Goal: Transaction & Acquisition: Purchase product/service

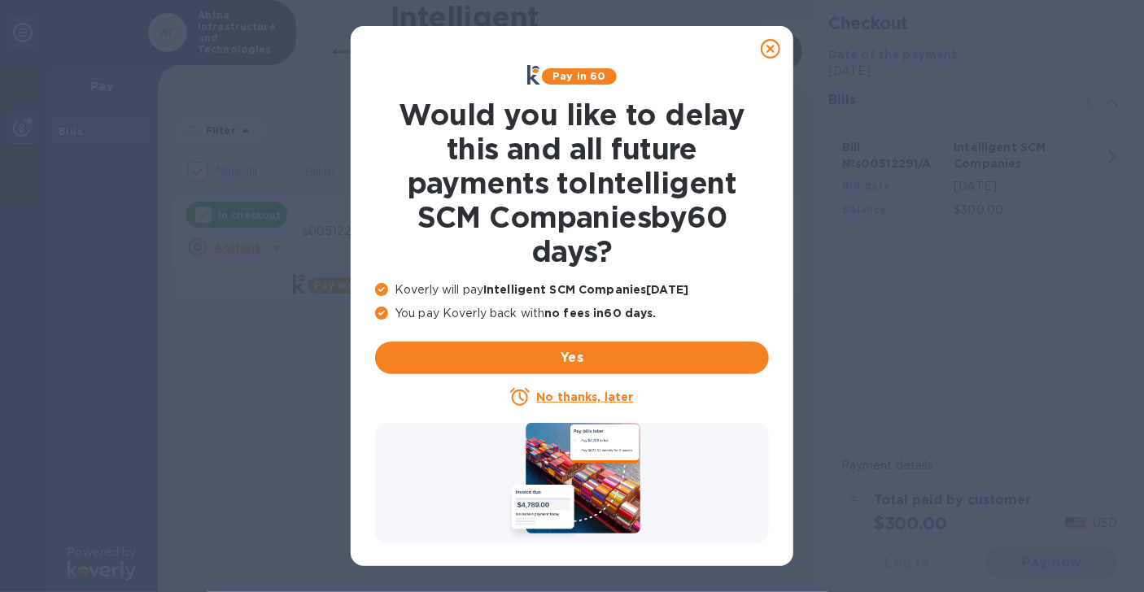
click at [609, 395] on u "No thanks, later" at bounding box center [584, 397] width 97 height 13
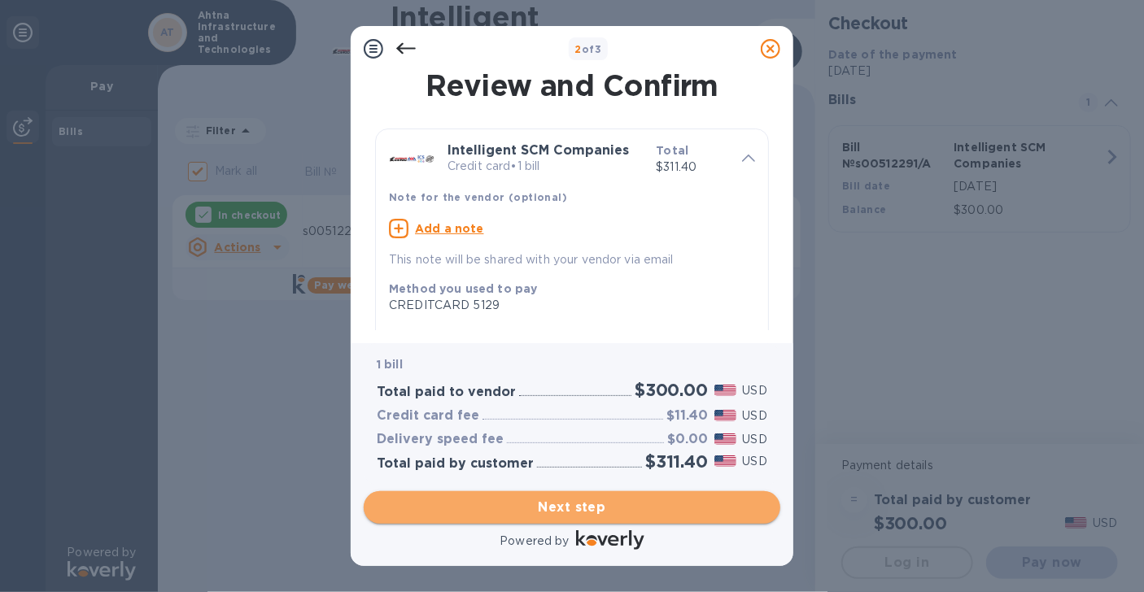
click at [563, 504] on span "Next step" at bounding box center [572, 508] width 391 height 20
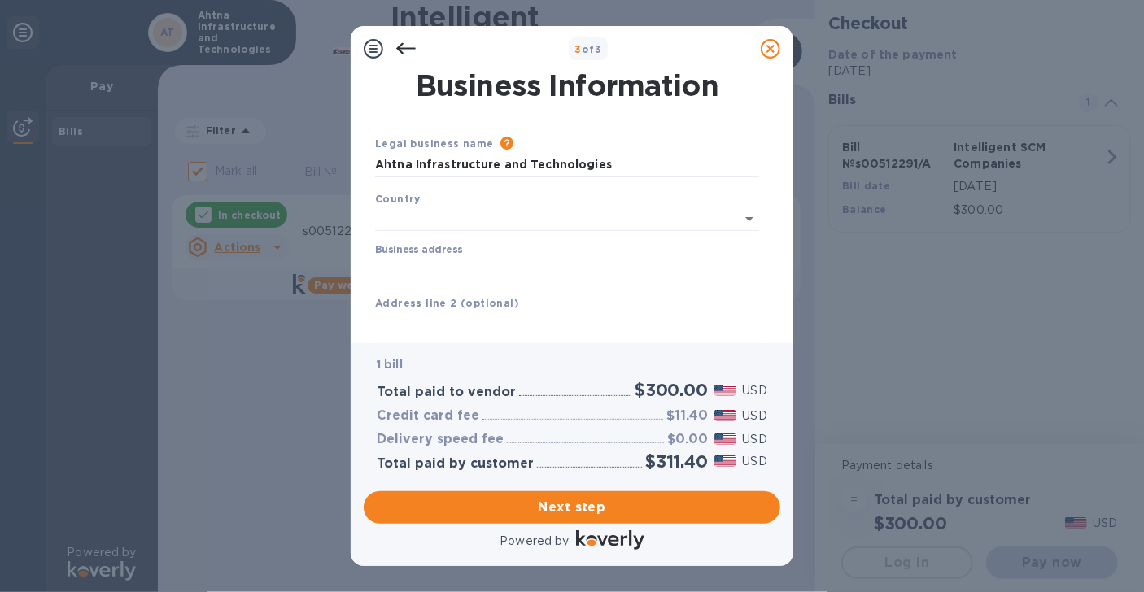
type input "United States"
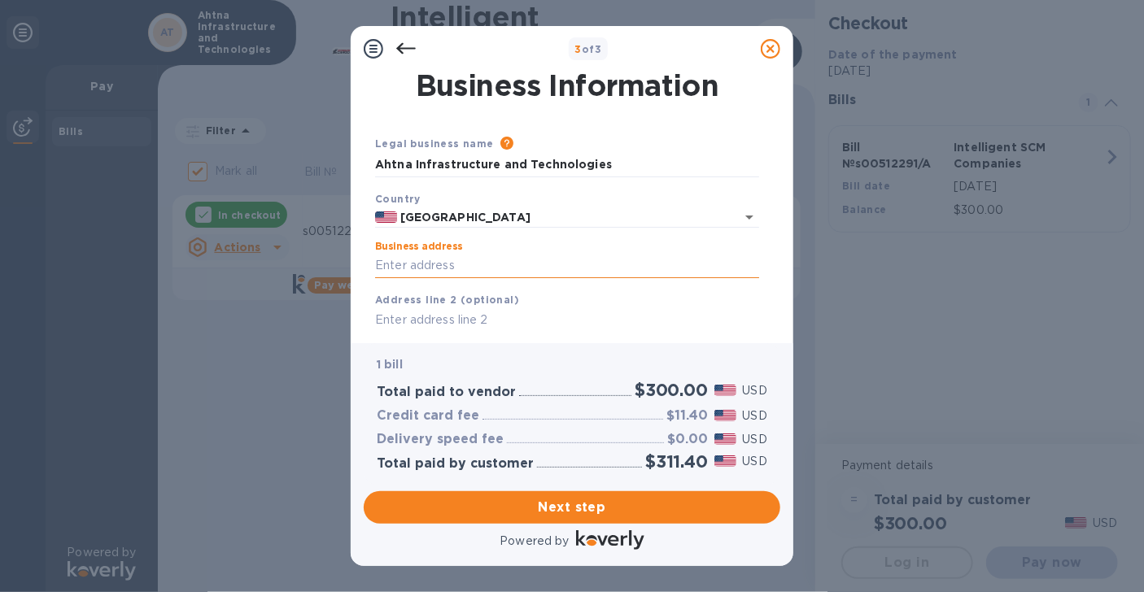
click at [471, 269] on input "Business address" at bounding box center [567, 266] width 384 height 24
type input "865 Dunn Drive"
type input "Craig"
type input "CO"
type input "81625"
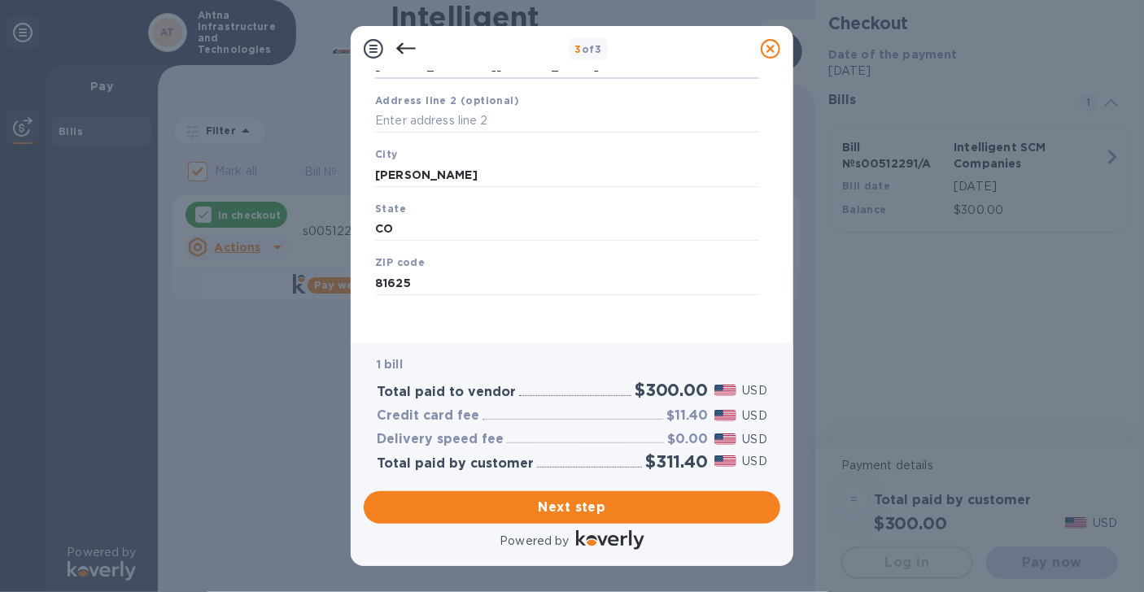
scroll to position [205, 0]
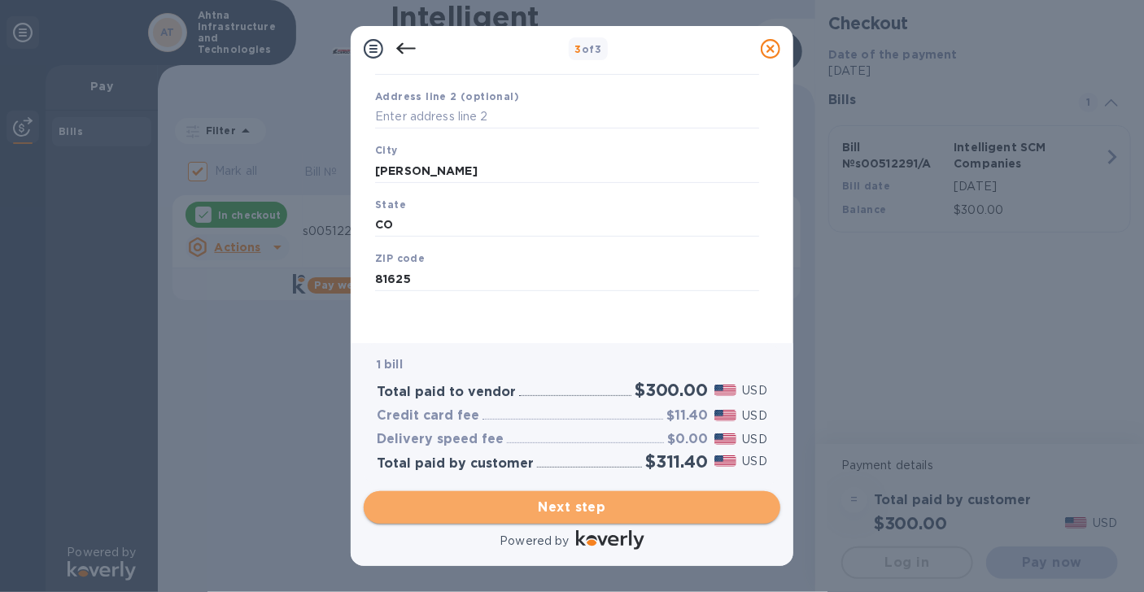
click at [564, 500] on span "Next step" at bounding box center [572, 508] width 391 height 20
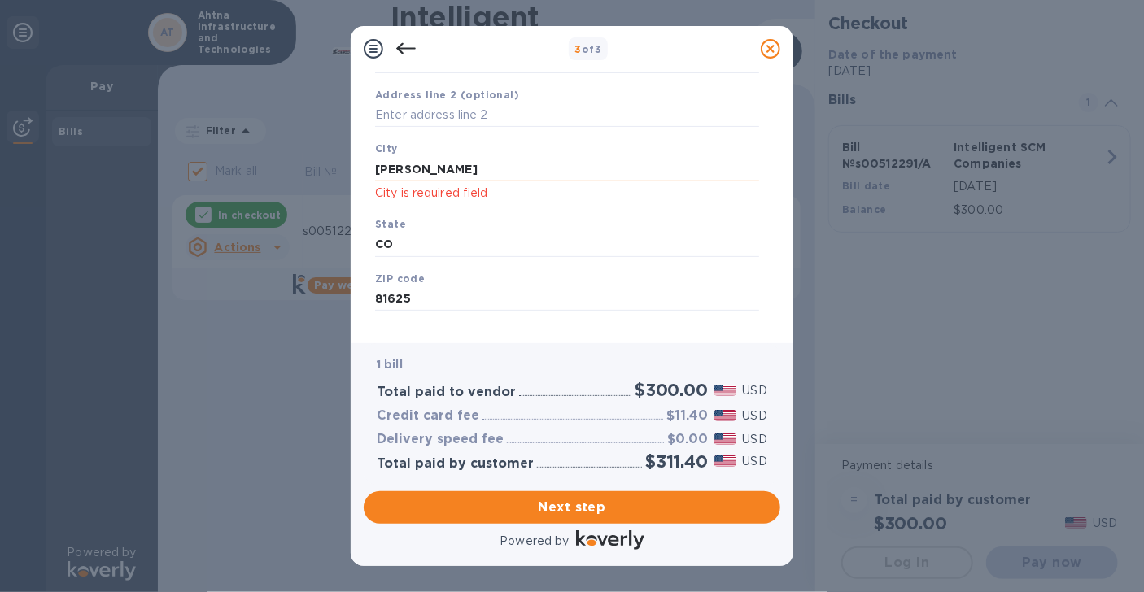
click at [418, 172] on input "Craig" at bounding box center [567, 169] width 384 height 24
drag, startPoint x: 418, startPoint y: 172, endPoint x: 361, endPoint y: 172, distance: 57.0
click at [361, 172] on div "Business Information Legal business name Please provide the legal name that app…" at bounding box center [572, 208] width 443 height 272
type input "Craig"
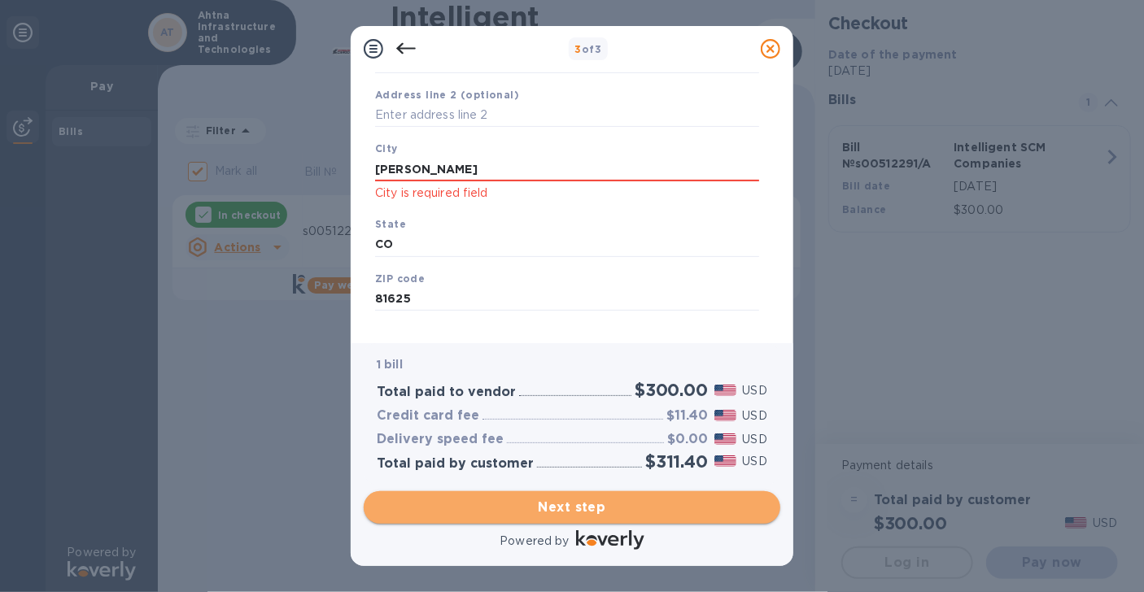
click at [605, 498] on span "Next step" at bounding box center [572, 508] width 391 height 20
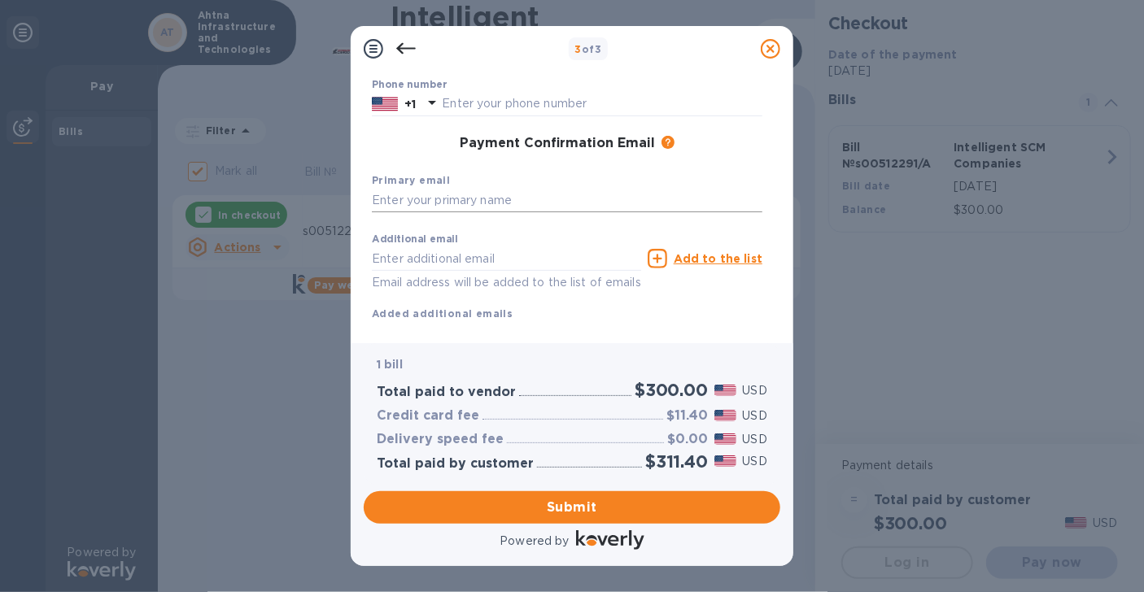
click at [428, 194] on input "text" at bounding box center [567, 201] width 391 height 24
type input "mmccomb@ahtna.net"
type input "marshall"
type input "mccomb"
type input "9076872525"
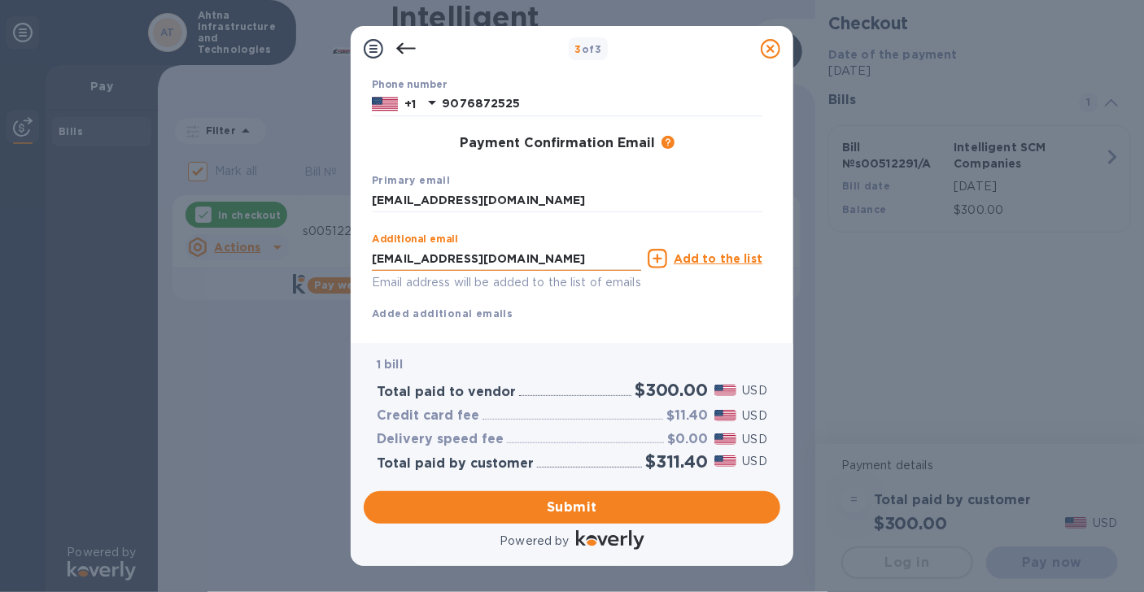
click at [510, 261] on input "mmccomb@ahtna.net" at bounding box center [506, 259] width 269 height 24
drag, startPoint x: 510, startPoint y: 261, endPoint x: 352, endPoint y: 263, distance: 158.7
click at [352, 263] on div "Payment Contact Information First name marshall Last name mccomb Phone number +…" at bounding box center [572, 208] width 443 height 272
type input "thismarsh@gmail.com"
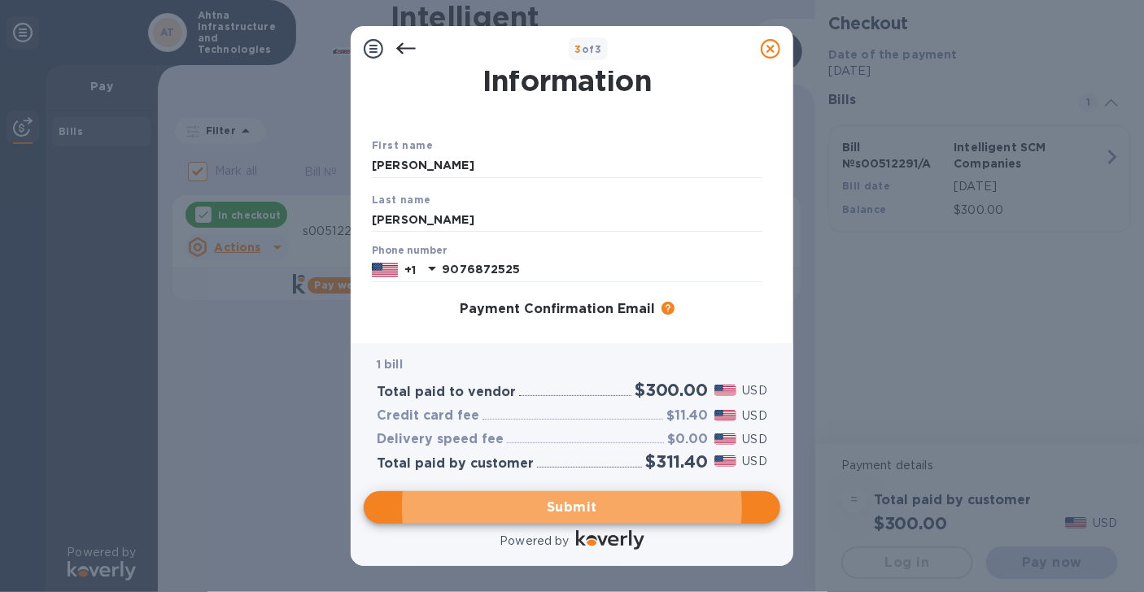
scroll to position [0, 0]
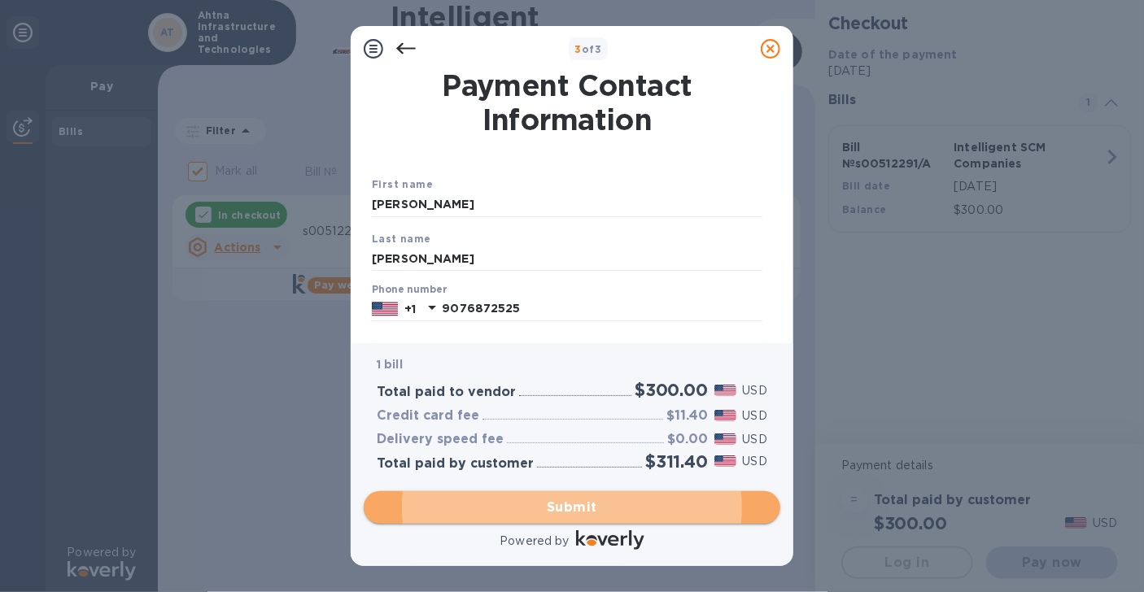
click at [574, 500] on span "Submit" at bounding box center [572, 508] width 391 height 20
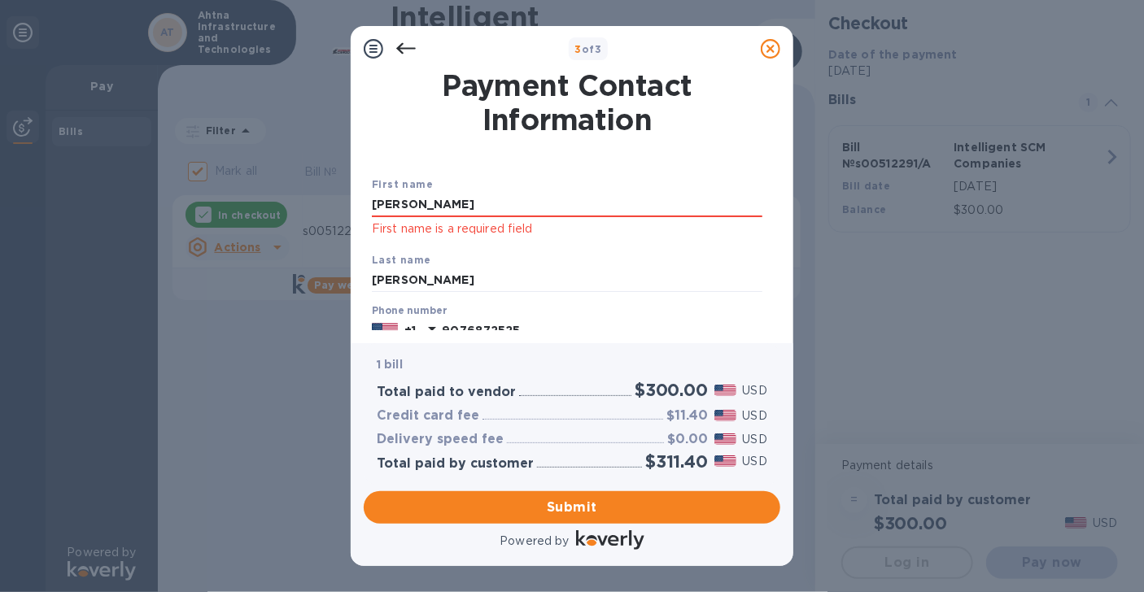
drag, startPoint x: 448, startPoint y: 210, endPoint x: 348, endPoint y: 201, distance: 99.7
click at [348, 201] on div "3 of 3 Payment Contact Information First name marshall First name is a required…" at bounding box center [572, 296] width 1144 height 592
type input "Marshall"
drag, startPoint x: 425, startPoint y: 278, endPoint x: 361, endPoint y: 279, distance: 64.3
click at [361, 279] on div "Payment Contact Information First name Marshall First name is a required field …" at bounding box center [572, 208] width 443 height 272
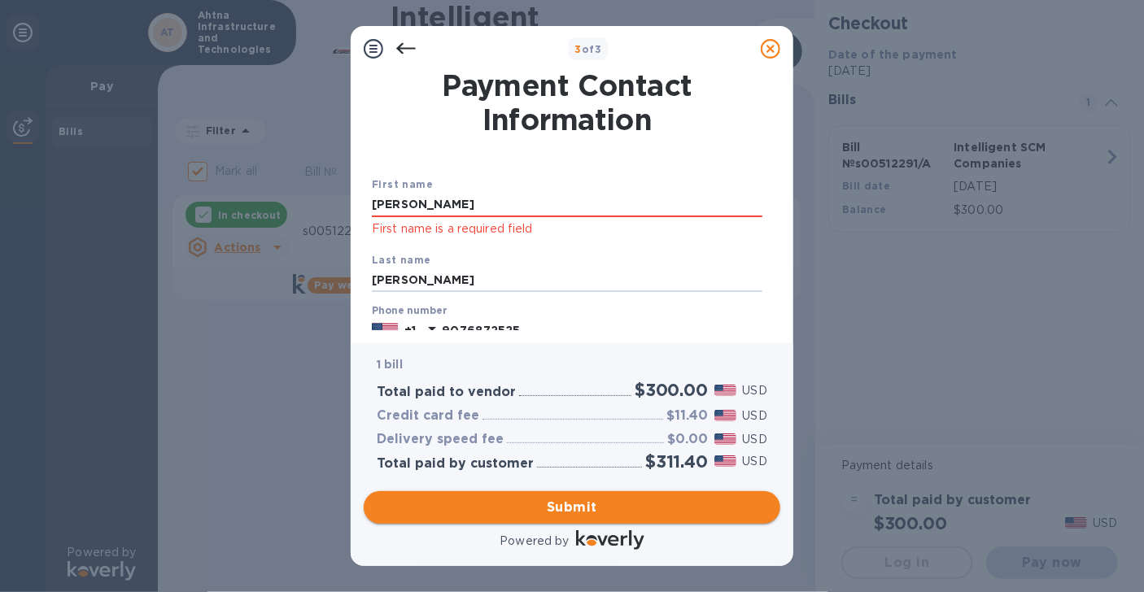
type input "Mccomb"
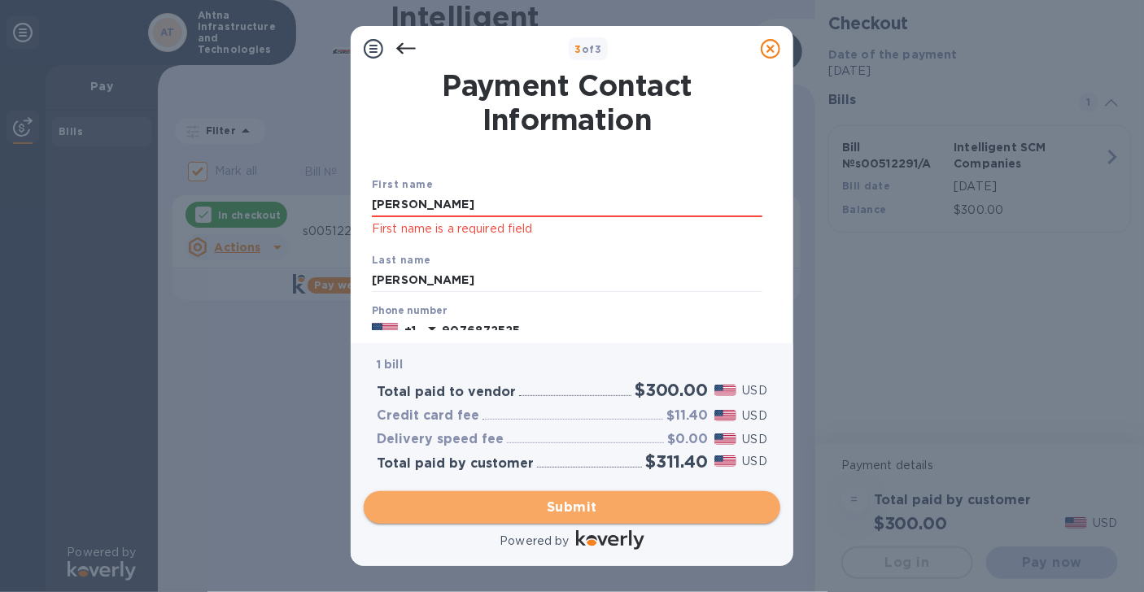
click at [542, 513] on span "Submit" at bounding box center [572, 508] width 391 height 20
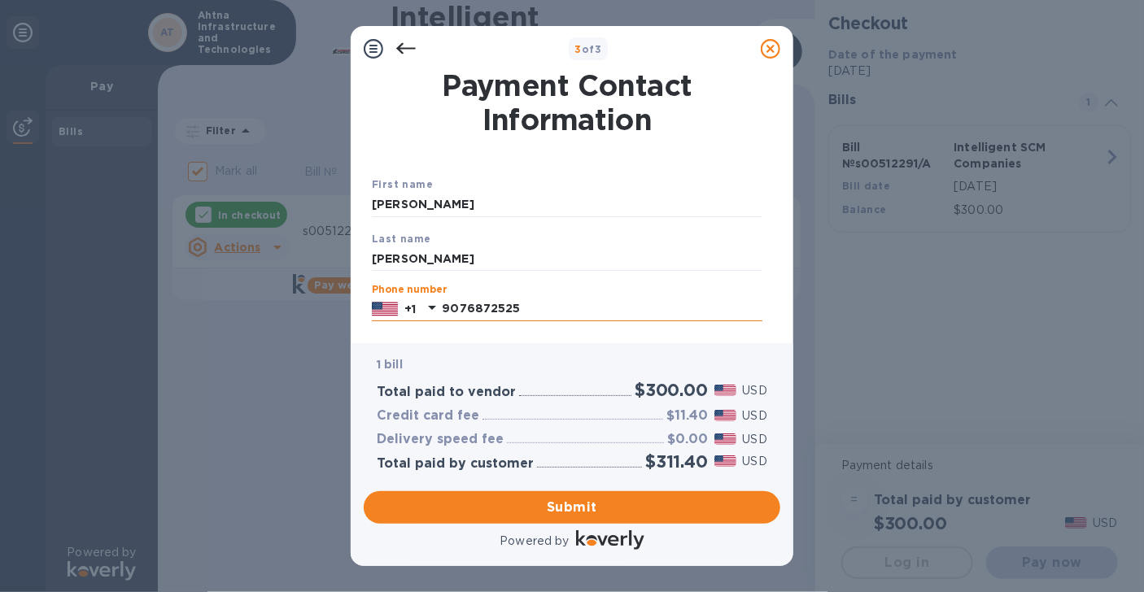
click at [543, 307] on input "9076872525" at bounding box center [602, 309] width 321 height 24
click at [572, 504] on span "Submit" at bounding box center [572, 508] width 391 height 20
click at [481, 310] on input "9076872525" at bounding box center [602, 309] width 321 height 24
click at [463, 312] on input "9076872525" at bounding box center [602, 309] width 321 height 24
type input "9076872525"
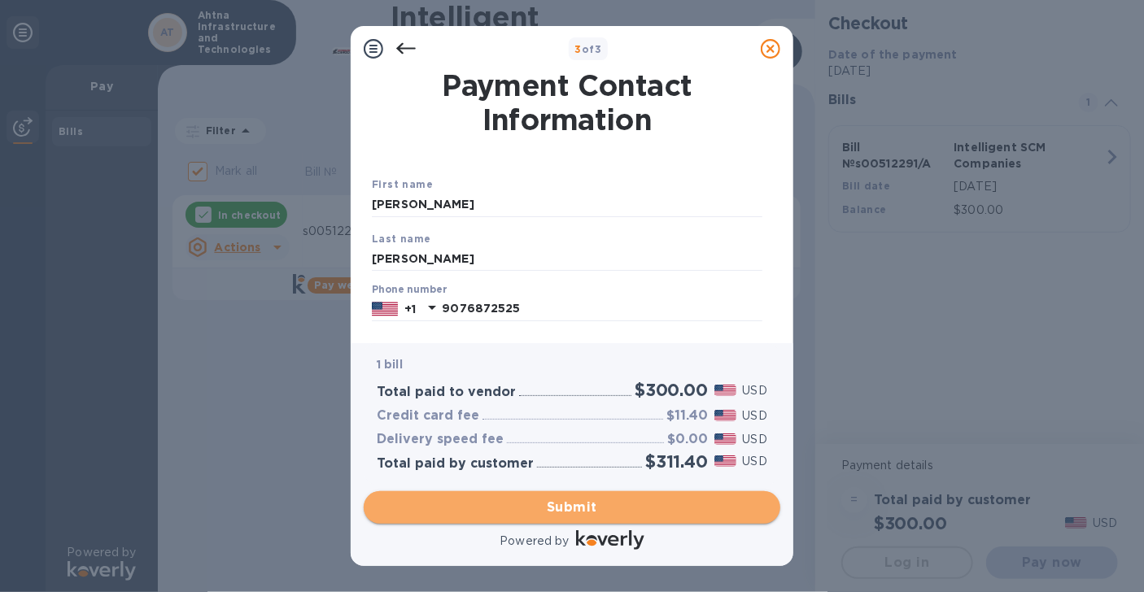
click at [543, 500] on span "Submit" at bounding box center [572, 508] width 391 height 20
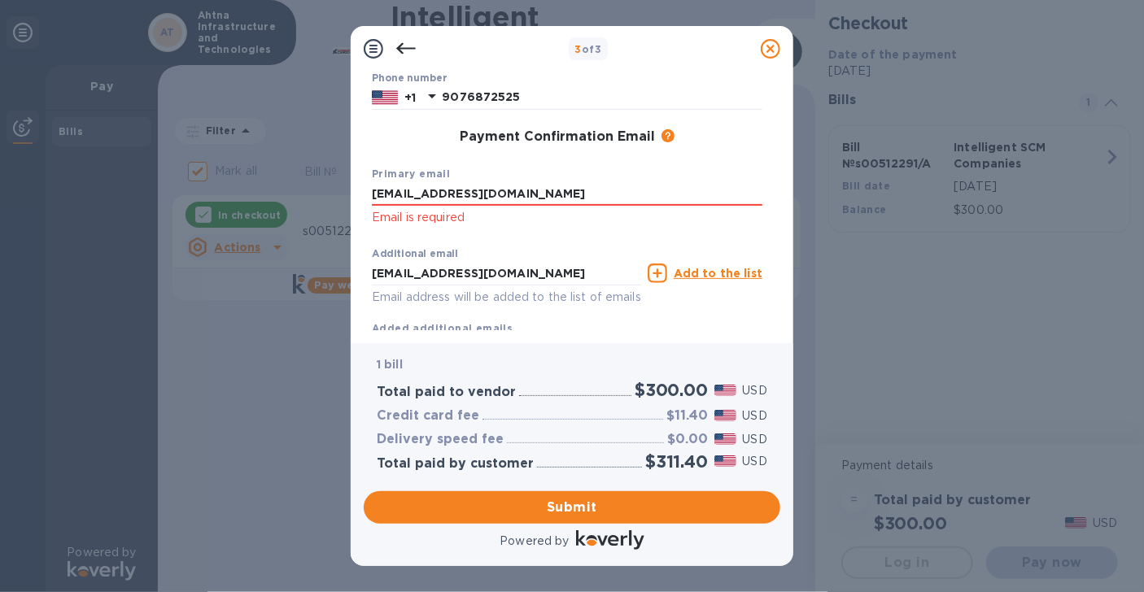
scroll to position [216, 0]
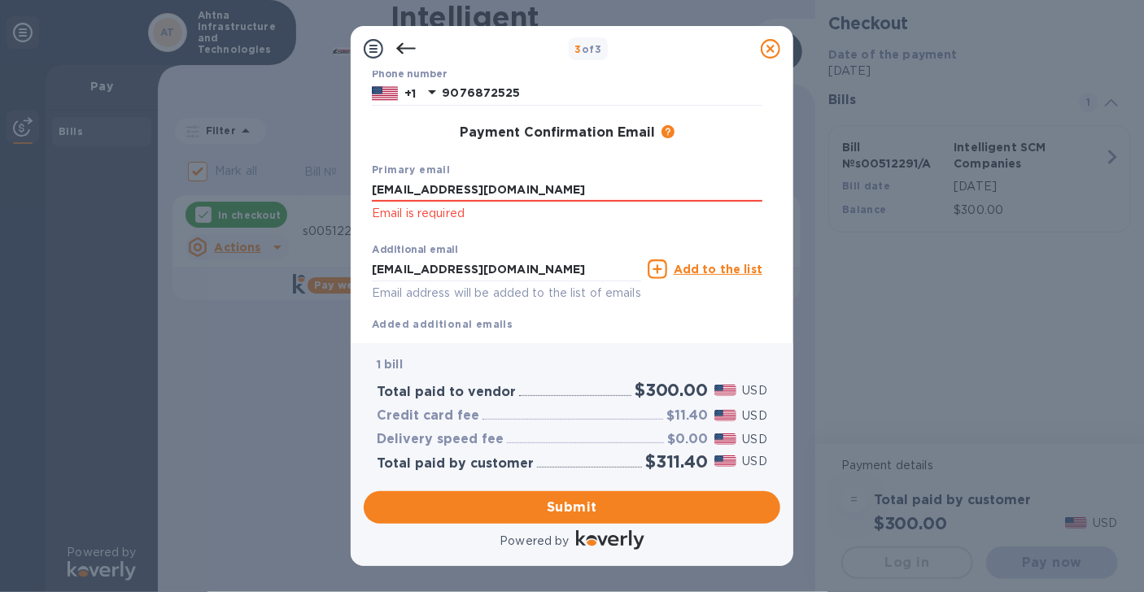
drag, startPoint x: 516, startPoint y: 192, endPoint x: 348, endPoint y: 195, distance: 167.7
click at [348, 195] on div "3 of 3 Payment Contact Information First name Marshall Last name Mccomb Phone n…" at bounding box center [572, 296] width 1144 height 592
type input "mmccomb@ahtna.net"
click at [696, 237] on div "Additional email thismarsh@gmail.com Email address will be added to the list of…" at bounding box center [567, 269] width 397 height 73
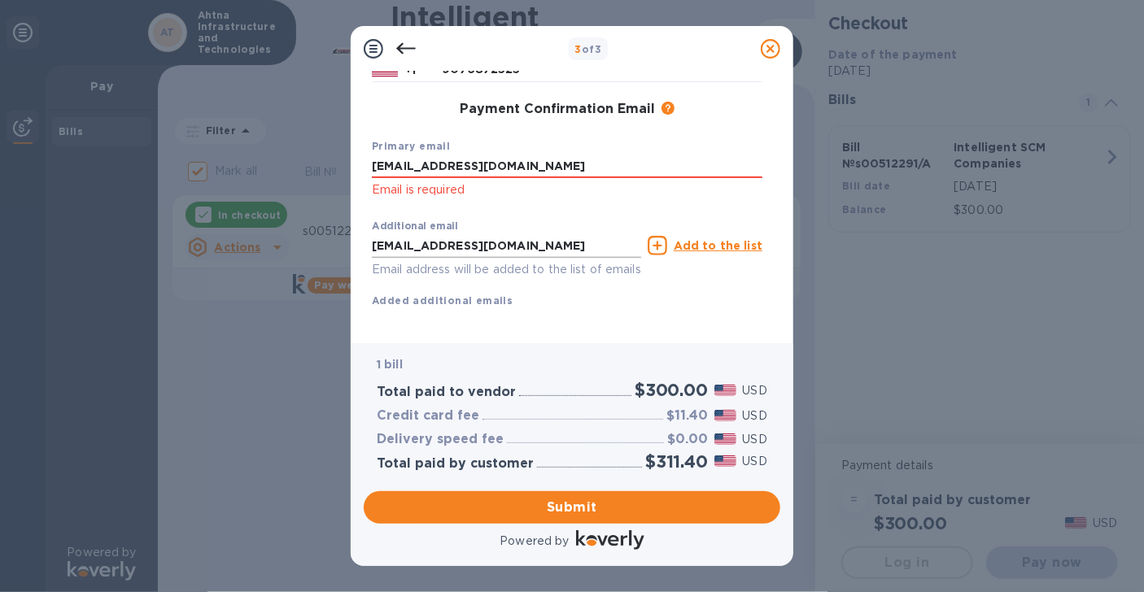
scroll to position [264, 0]
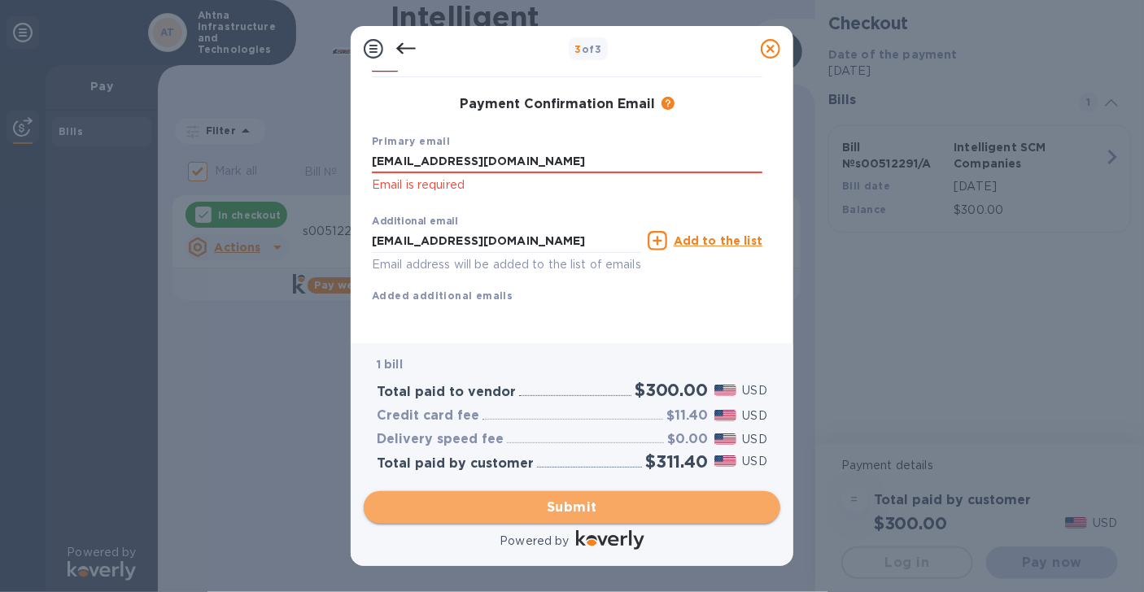
click at [579, 507] on span "Submit" at bounding box center [572, 508] width 391 height 20
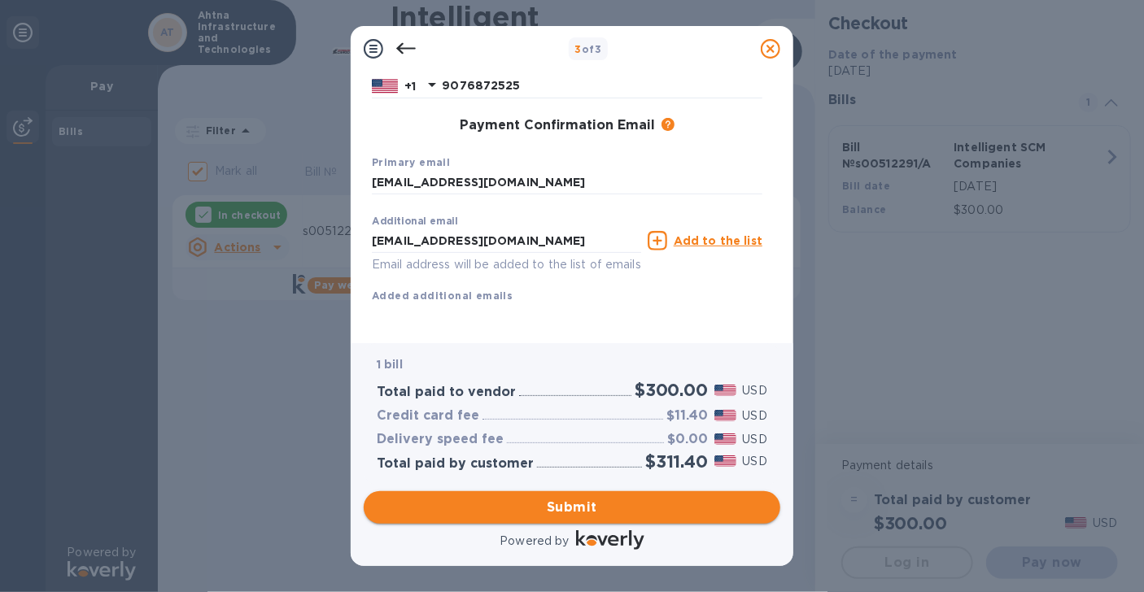
scroll to position [243, 0]
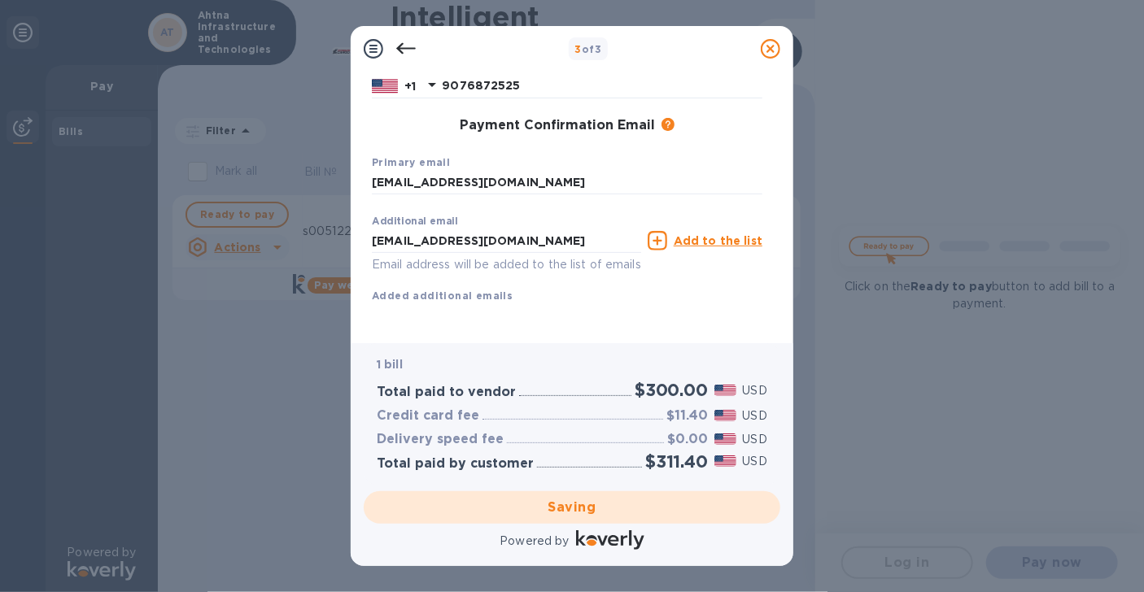
checkbox input "false"
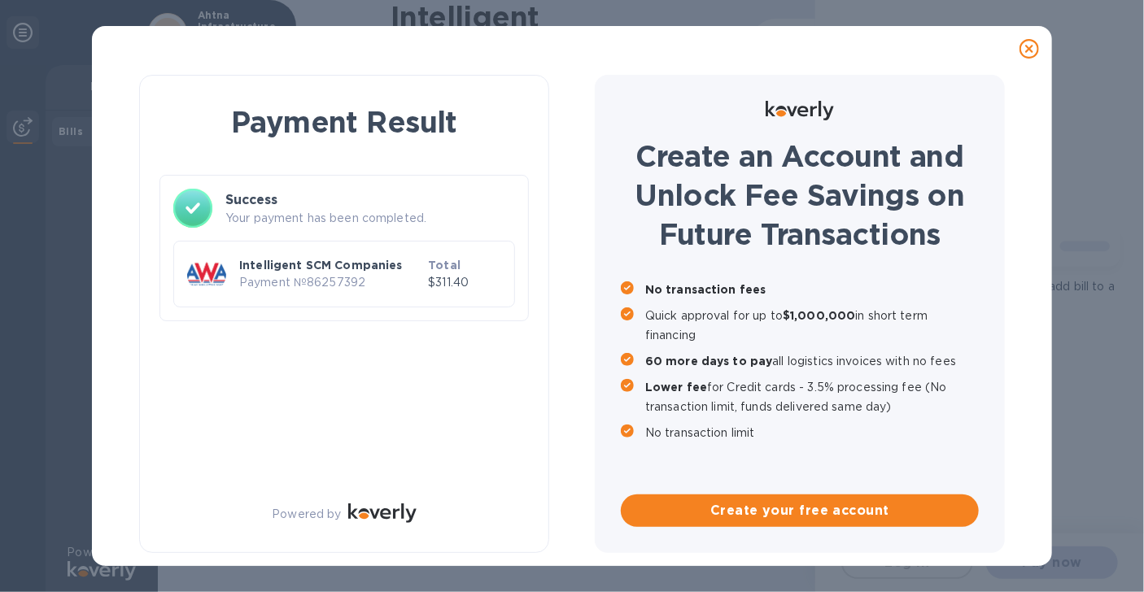
scroll to position [0, 0]
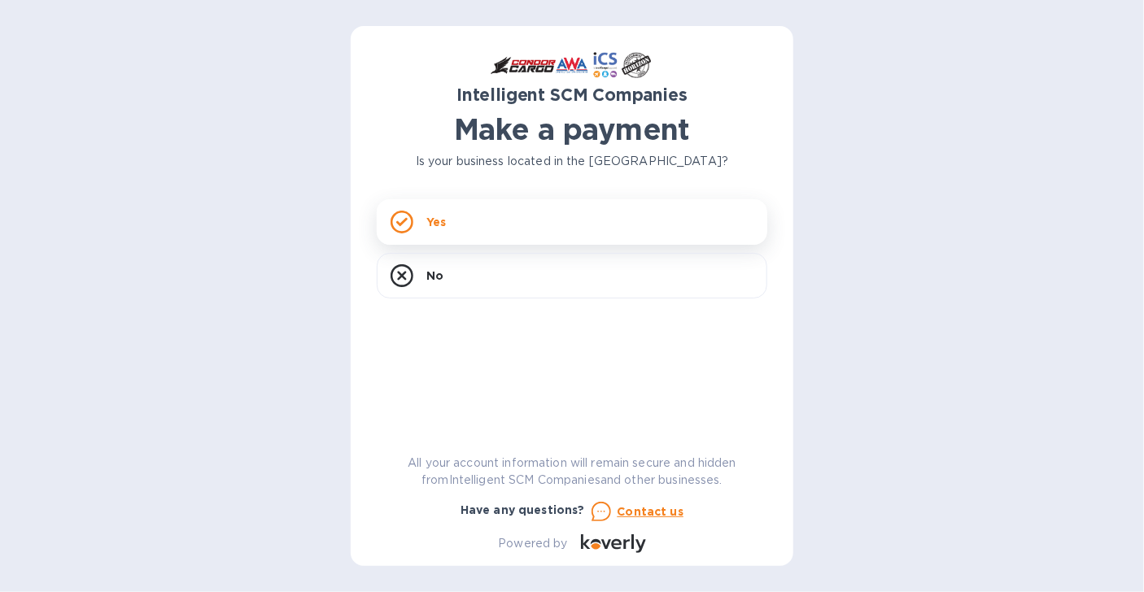
click at [452, 214] on div "Yes" at bounding box center [572, 222] width 391 height 46
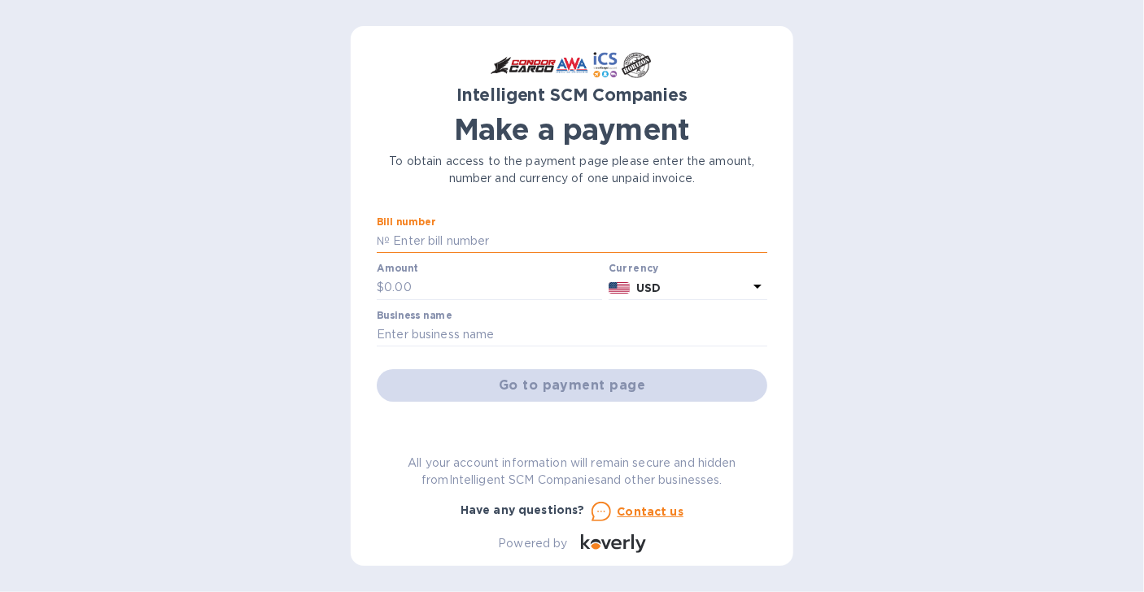
click at [446, 240] on input "text" at bounding box center [579, 241] width 378 height 24
type input "s00512291/b"
click at [397, 289] on input "text" at bounding box center [493, 288] width 218 height 24
type input "300"
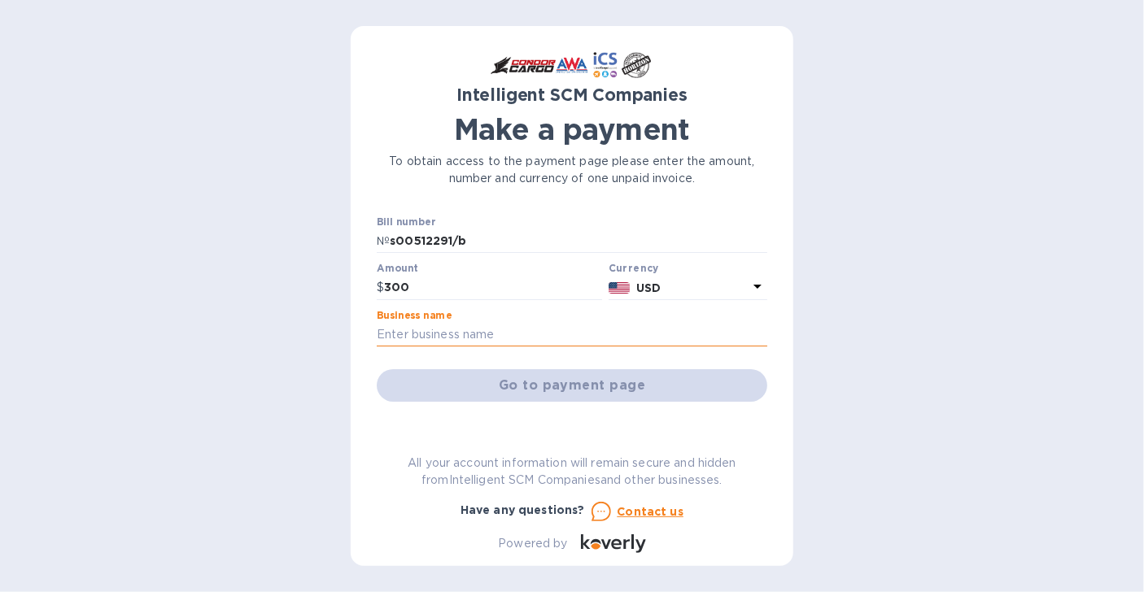
click at [452, 334] on input "text" at bounding box center [572, 335] width 391 height 24
type input "Ahtna Infrastructure and Technologies"
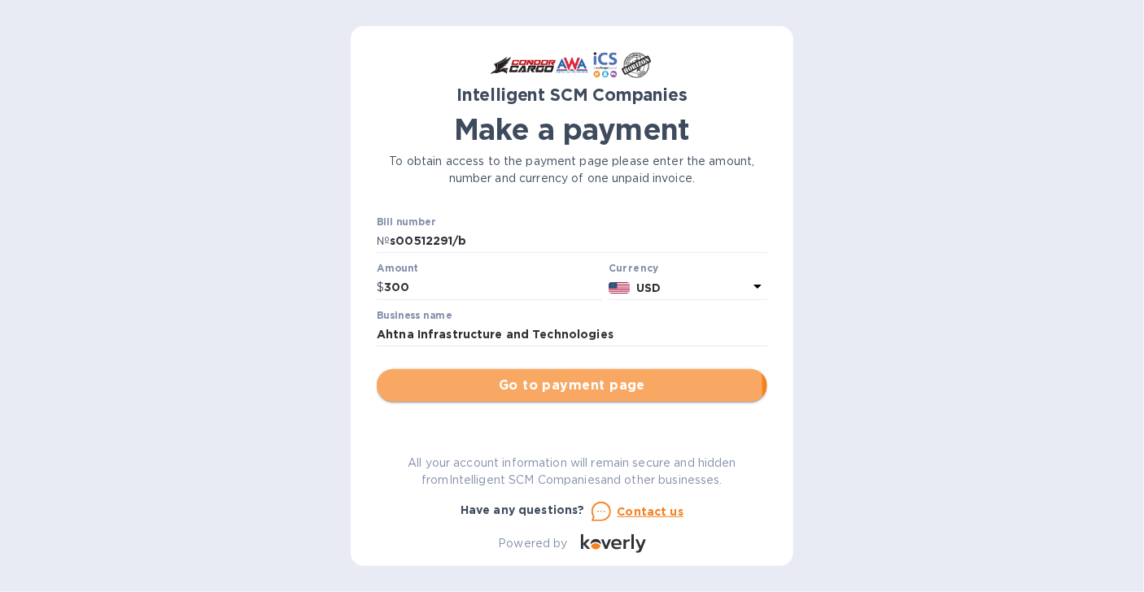
click at [546, 387] on span "Go to payment page" at bounding box center [572, 386] width 365 height 20
